Goal: Task Accomplishment & Management: Use online tool/utility

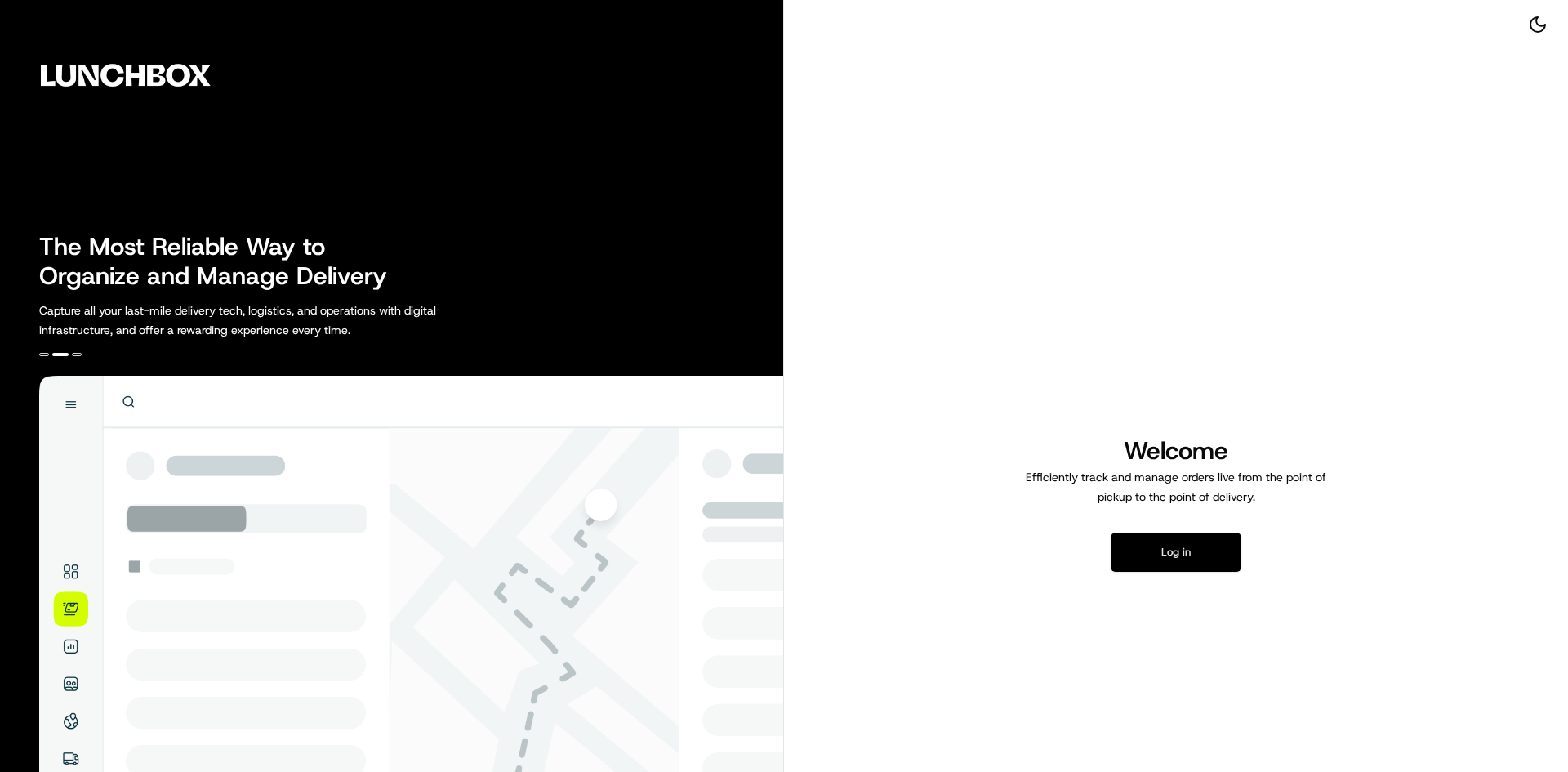
click at [1210, 541] on button "Log in" at bounding box center [1175, 552] width 130 height 40
